Goal: Transaction & Acquisition: Book appointment/travel/reservation

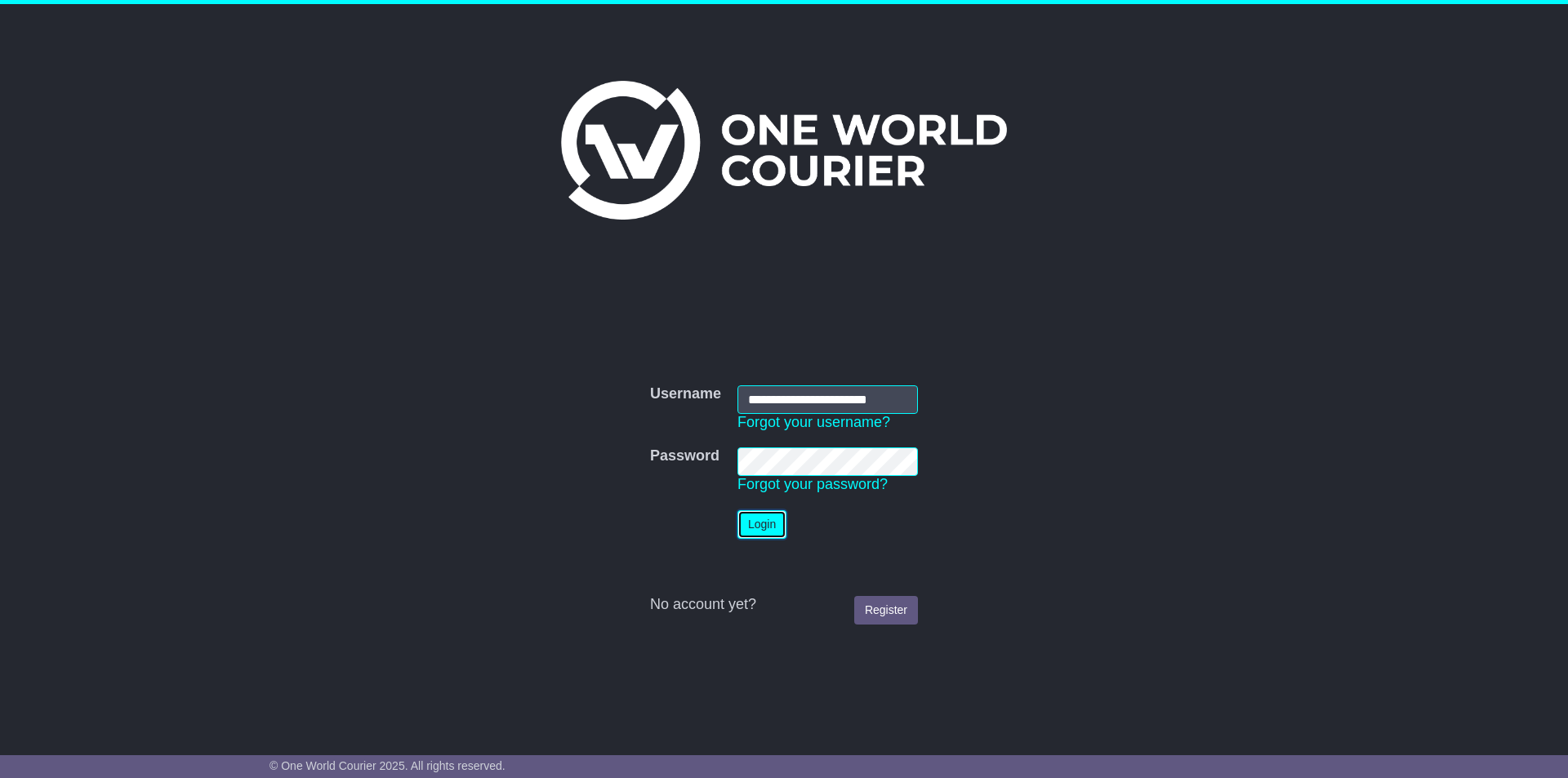
click at [783, 523] on button "Login" at bounding box center [761, 525] width 49 height 28
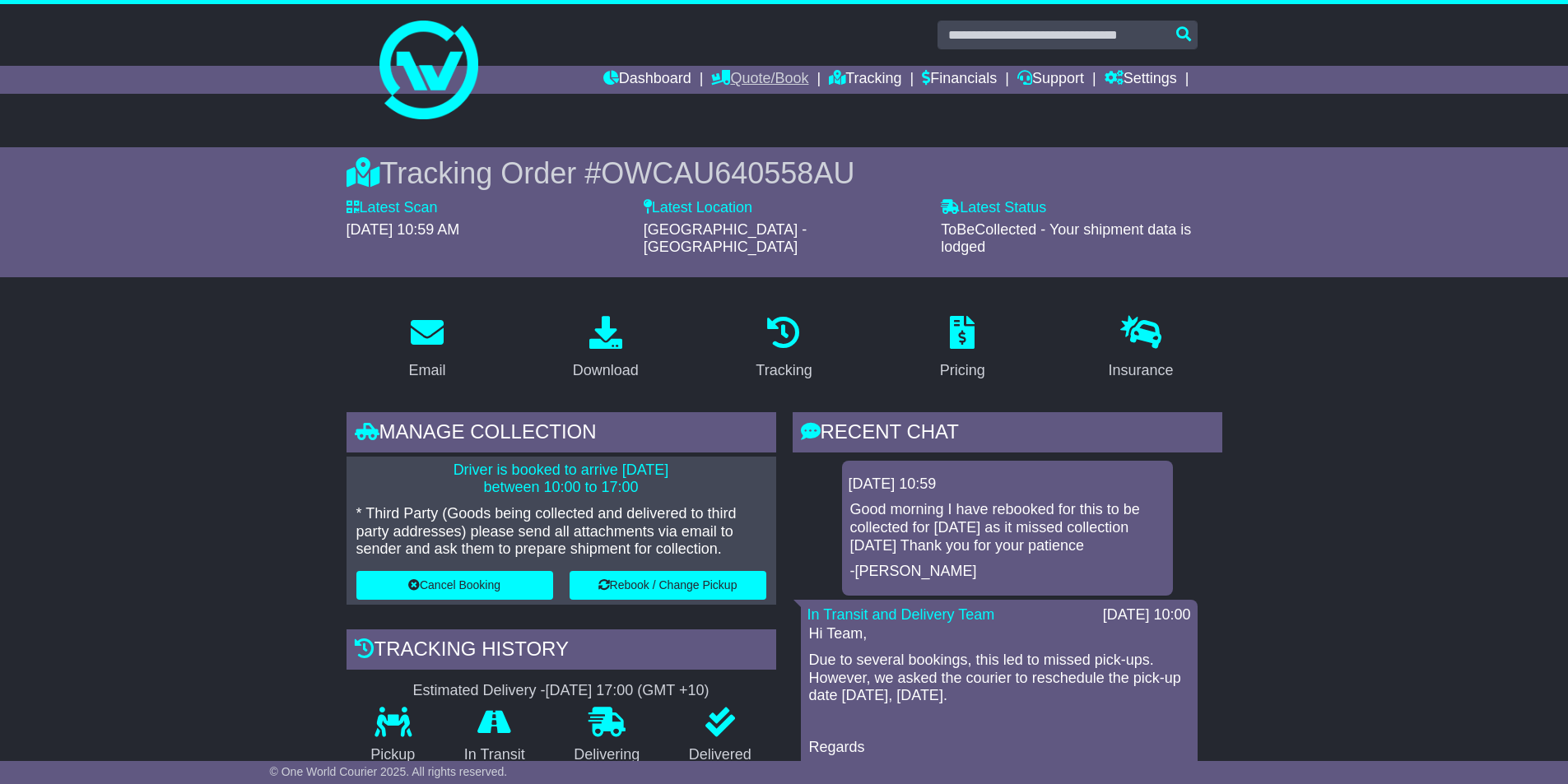
click at [736, 88] on link "Quote/Book" at bounding box center [759, 79] width 97 height 28
click at [732, 103] on link "Domestic" at bounding box center [777, 108] width 130 height 18
